Goal: Understand process/instructions

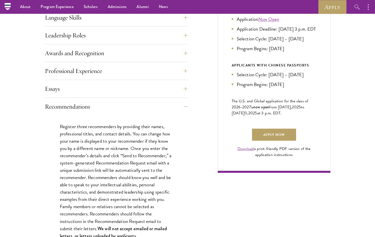
scroll to position [264, 0]
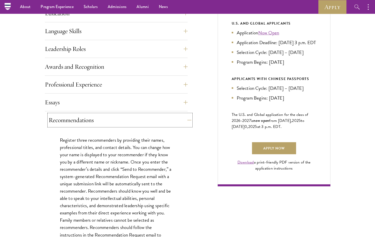
click at [155, 119] on button "Recommendations" at bounding box center [120, 120] width 143 height 12
click at [183, 102] on button "Essays" at bounding box center [120, 102] width 143 height 12
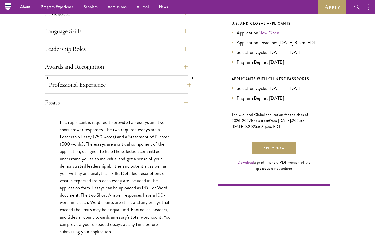
click at [181, 83] on button "Professional Experience" at bounding box center [120, 84] width 143 height 12
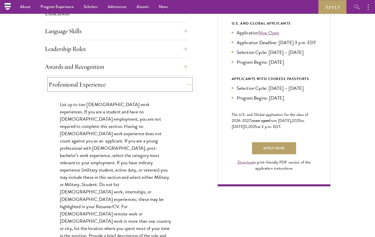
click at [181, 83] on button "Professional Experience" at bounding box center [120, 84] width 143 height 12
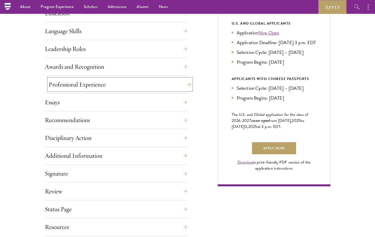
click at [182, 83] on button "Professional Experience" at bounding box center [120, 84] width 143 height 12
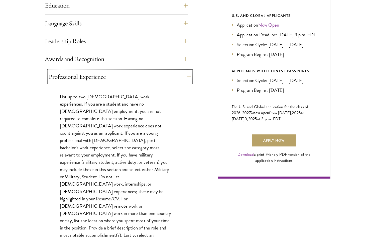
scroll to position [274, 0]
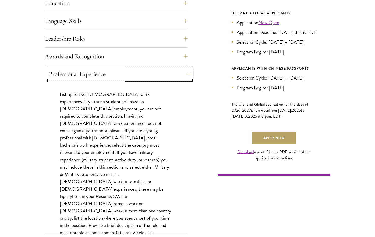
click at [185, 71] on button "Professional Experience" at bounding box center [120, 74] width 143 height 12
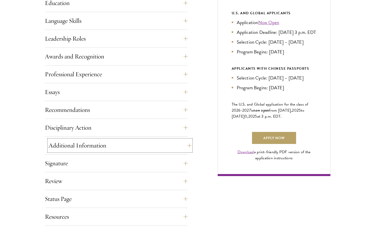
click at [157, 145] on button "Additional Information" at bounding box center [120, 145] width 143 height 12
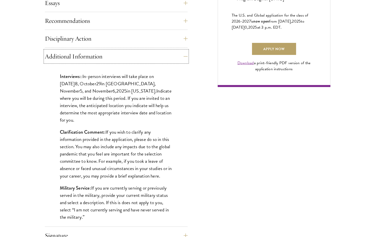
scroll to position [362, 0]
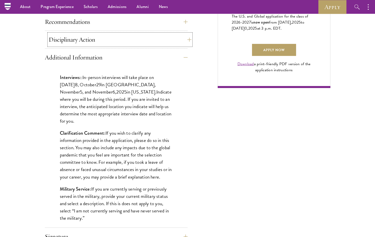
click at [140, 39] on button "Disciplinary Action" at bounding box center [120, 40] width 143 height 12
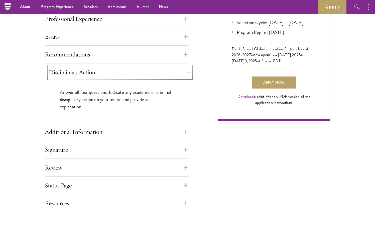
scroll to position [329, 0]
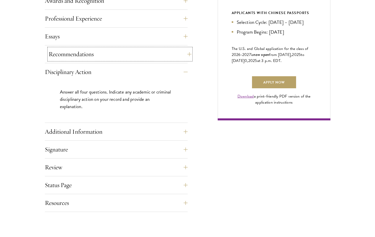
click at [141, 57] on button "Recommendations" at bounding box center [120, 54] width 143 height 12
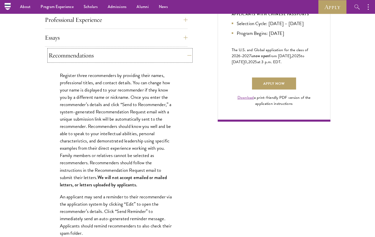
scroll to position [322, 0]
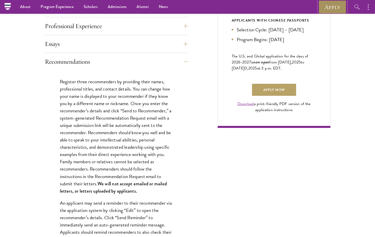
click at [331, 7] on link "Apply" at bounding box center [332, 7] width 28 height 14
